Goal: Find specific page/section: Find specific page/section

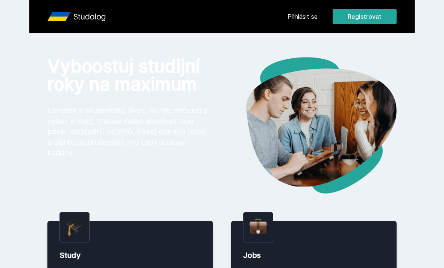
click at [300, 15] on link "Přihlásit se" at bounding box center [302, 16] width 30 height 9
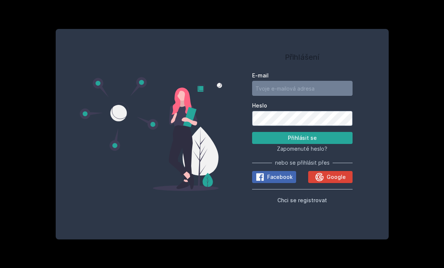
click at [322, 181] on icon at bounding box center [319, 177] width 8 height 8
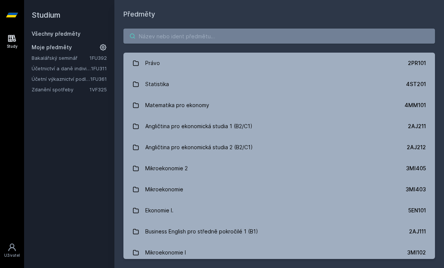
click at [278, 42] on input "search" at bounding box center [278, 36] width 311 height 15
click at [255, 43] on input "search" at bounding box center [278, 36] width 311 height 15
paste input "1FU403"
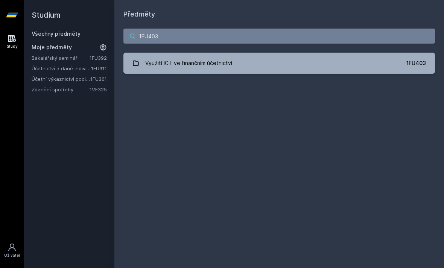
type input "1FU403"
click at [339, 62] on link "Využití ICT ve finančním účetnictví 1FU403" at bounding box center [278, 63] width 311 height 21
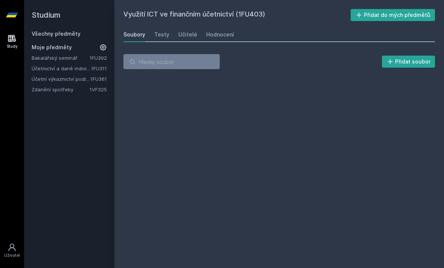
click at [223, 39] on link "Hodnocení" at bounding box center [220, 34] width 28 height 15
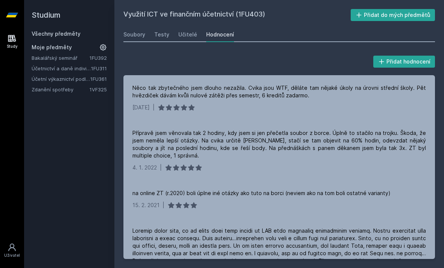
scroll to position [13, 0]
click at [163, 31] on div "Testy" at bounding box center [161, 35] width 15 height 8
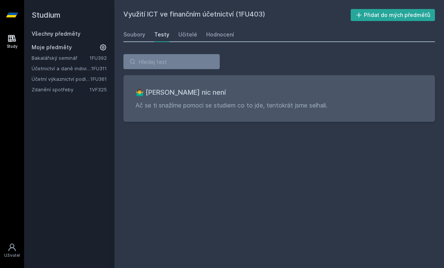
click at [134, 31] on div "Soubory" at bounding box center [134, 35] width 22 height 8
